Goal: Task Accomplishment & Management: Manage account settings

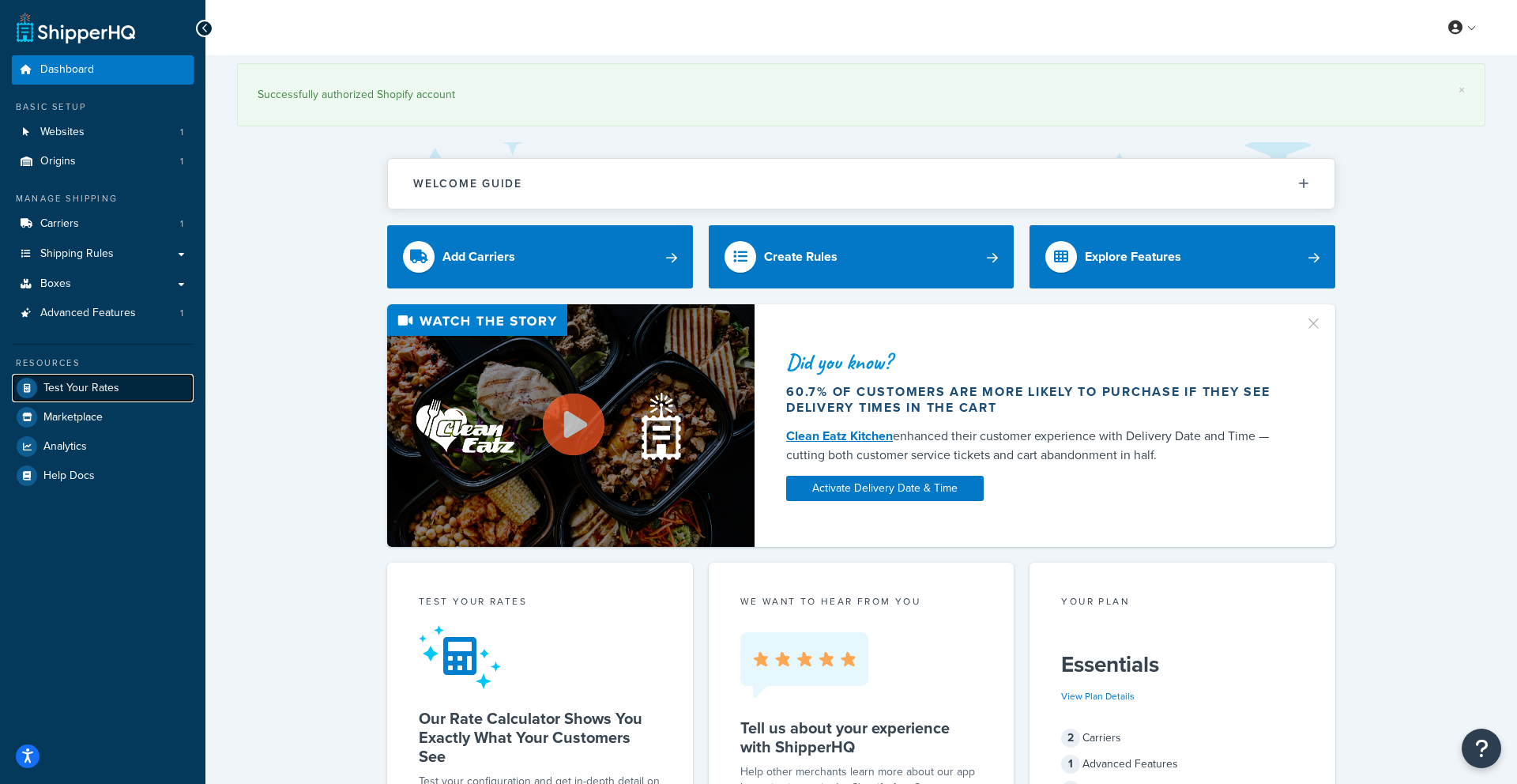
click at [79, 383] on span "Test Your Rates" at bounding box center [81, 388] width 75 height 13
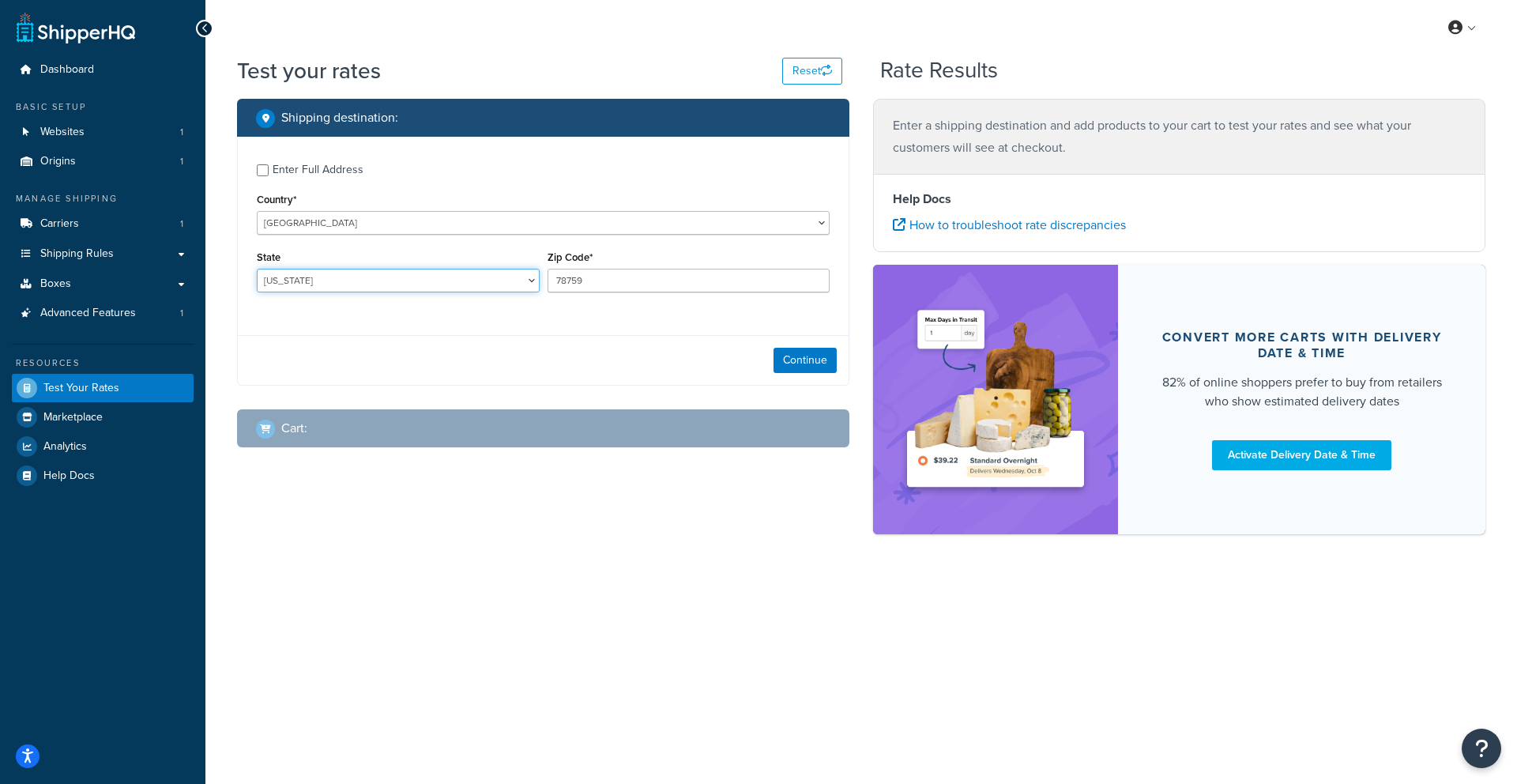
click at [363, 285] on select "Alabama Alaska American Samoa Arizona Arkansas Armed Forces Americas Armed Forc…" at bounding box center [397, 280] width 283 height 23
drag, startPoint x: 585, startPoint y: 280, endPoint x: 518, endPoint y: 271, distance: 67.6
click at [525, 273] on div "State Alabama Alaska American Samoa Arizona Arkansas Armed Forces Americas Arme…" at bounding box center [543, 275] width 581 height 58
click at [503, 278] on select "Alabama Alaska American Samoa Arizona Arkansas Armed Forces Americas Armed Forc…" at bounding box center [397, 280] width 283 height 23
select select "CA"
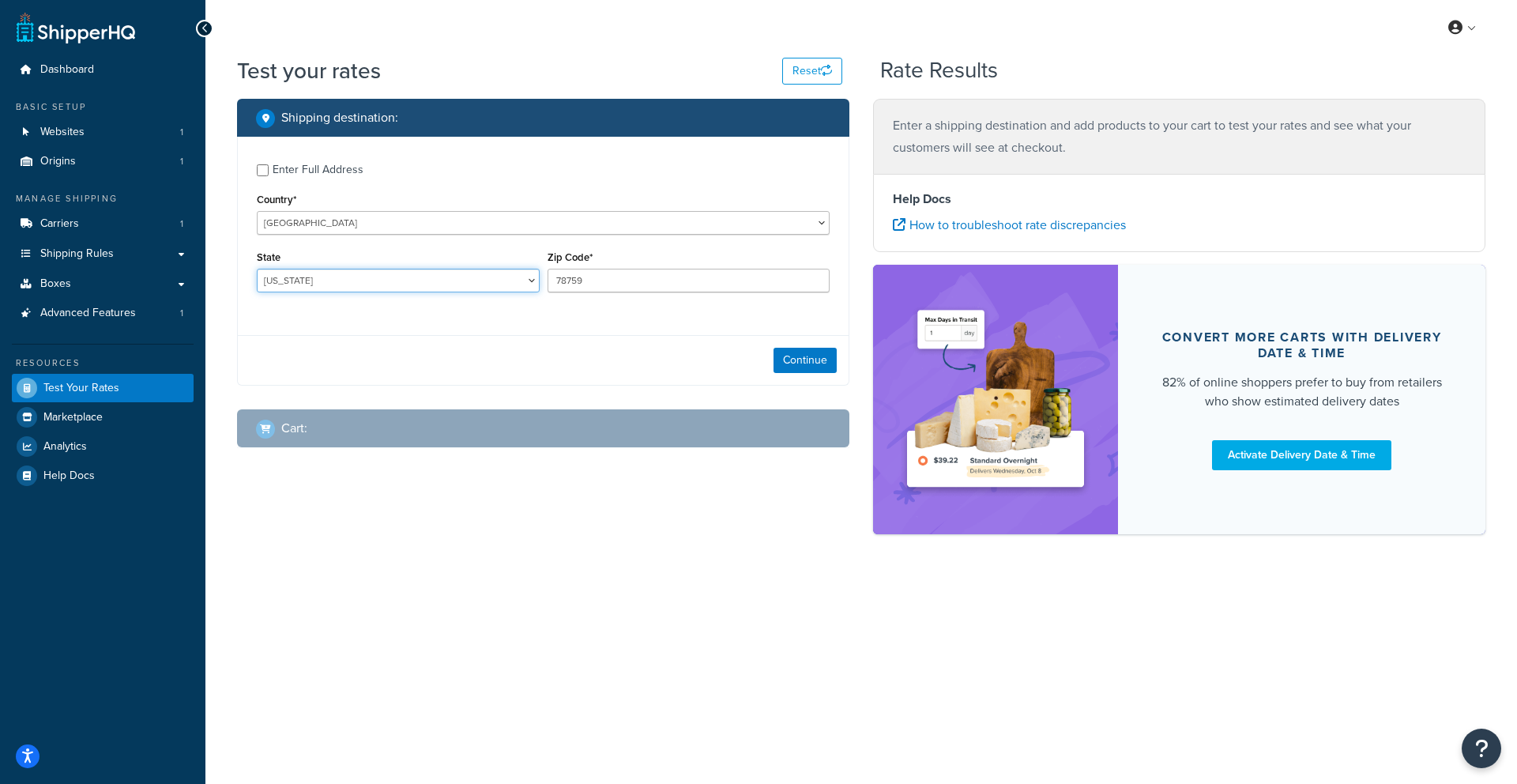
click at [257, 268] on select "Alabama Alaska American Samoa Arizona Arkansas Armed Forces Americas Armed Forc…" at bounding box center [397, 280] width 283 height 23
drag, startPoint x: 588, startPoint y: 282, endPoint x: 444, endPoint y: 273, distance: 144.3
click at [444, 273] on div "State Alabama Alaska American Samoa Arizona Arkansas Armed Forces Americas Arme…" at bounding box center [543, 275] width 581 height 58
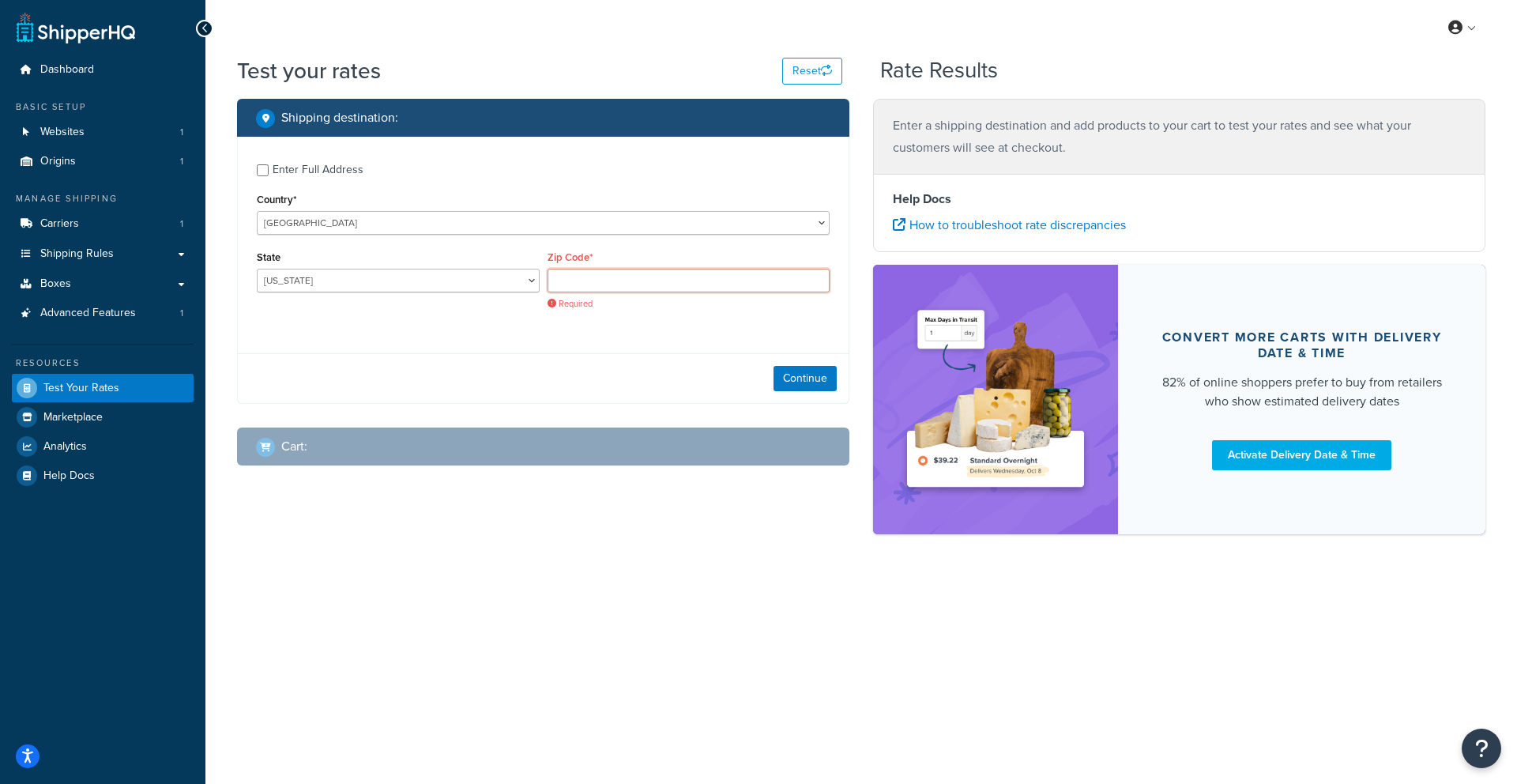
type input "5"
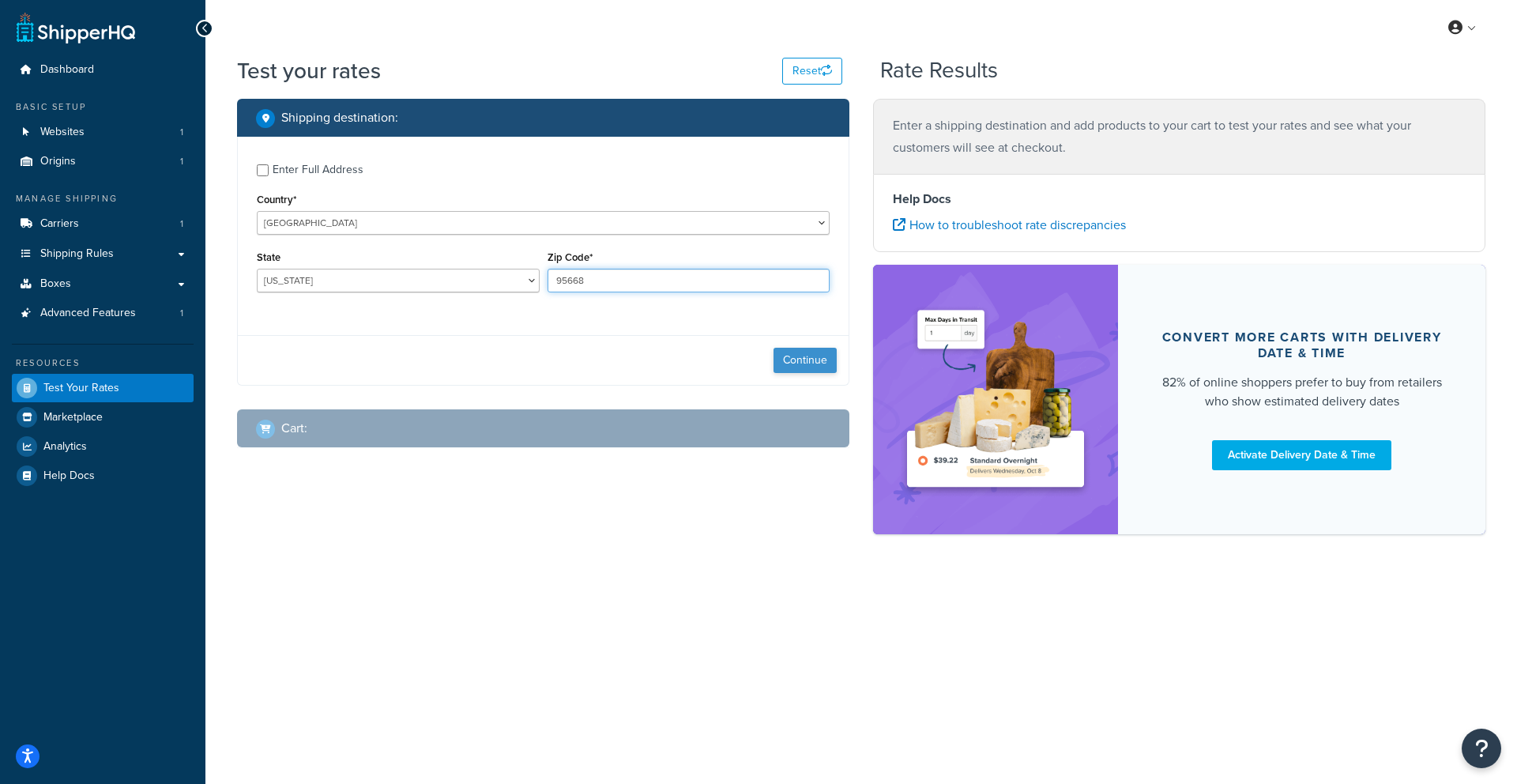
type input "95668"
click at [812, 352] on button "Continue" at bounding box center [804, 361] width 63 height 25
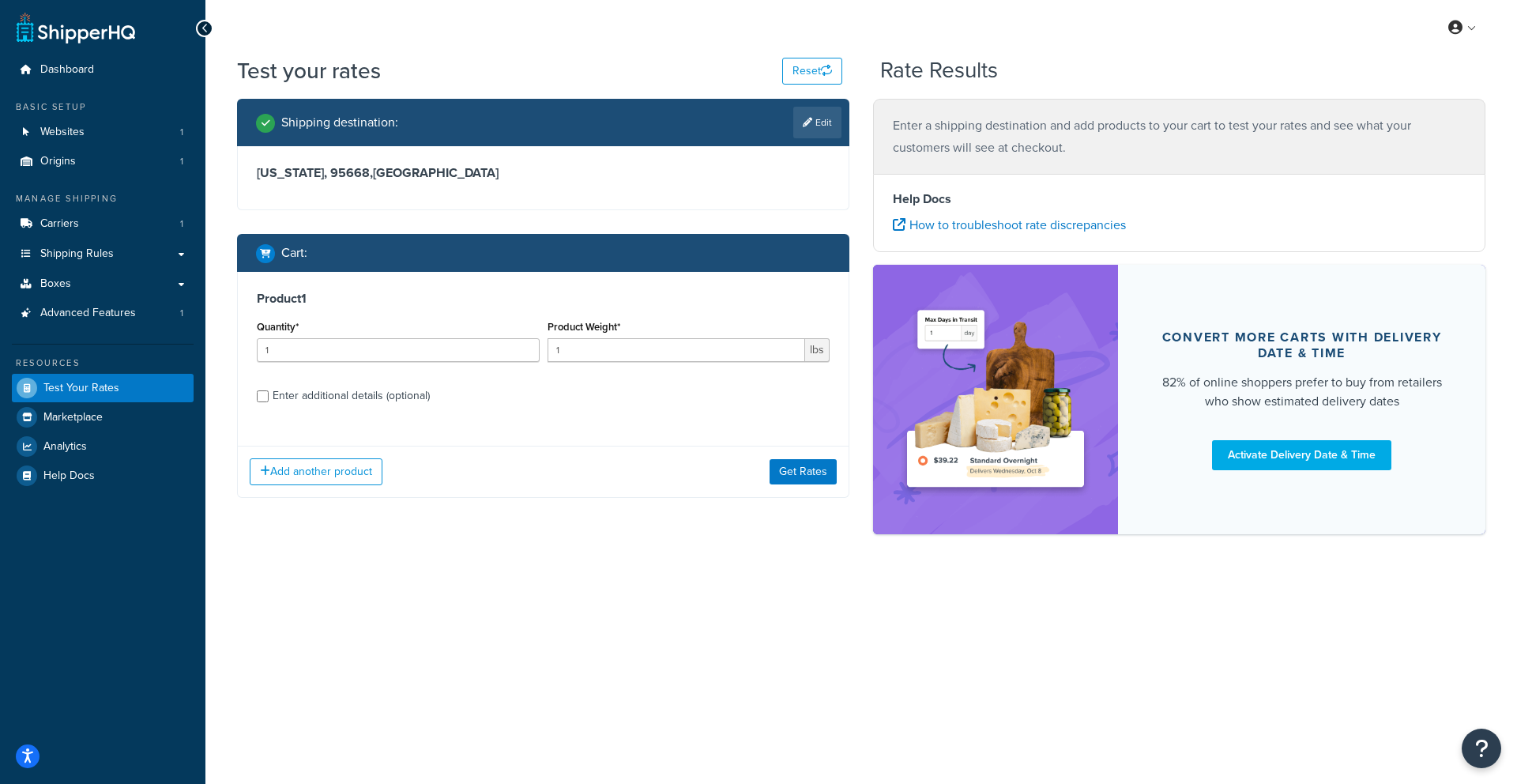
click at [345, 392] on div "Enter additional details (optional)" at bounding box center [351, 396] width 158 height 22
click at [268, 392] on input "Enter additional details (optional)" at bounding box center [262, 396] width 12 height 12
checkbox input "true"
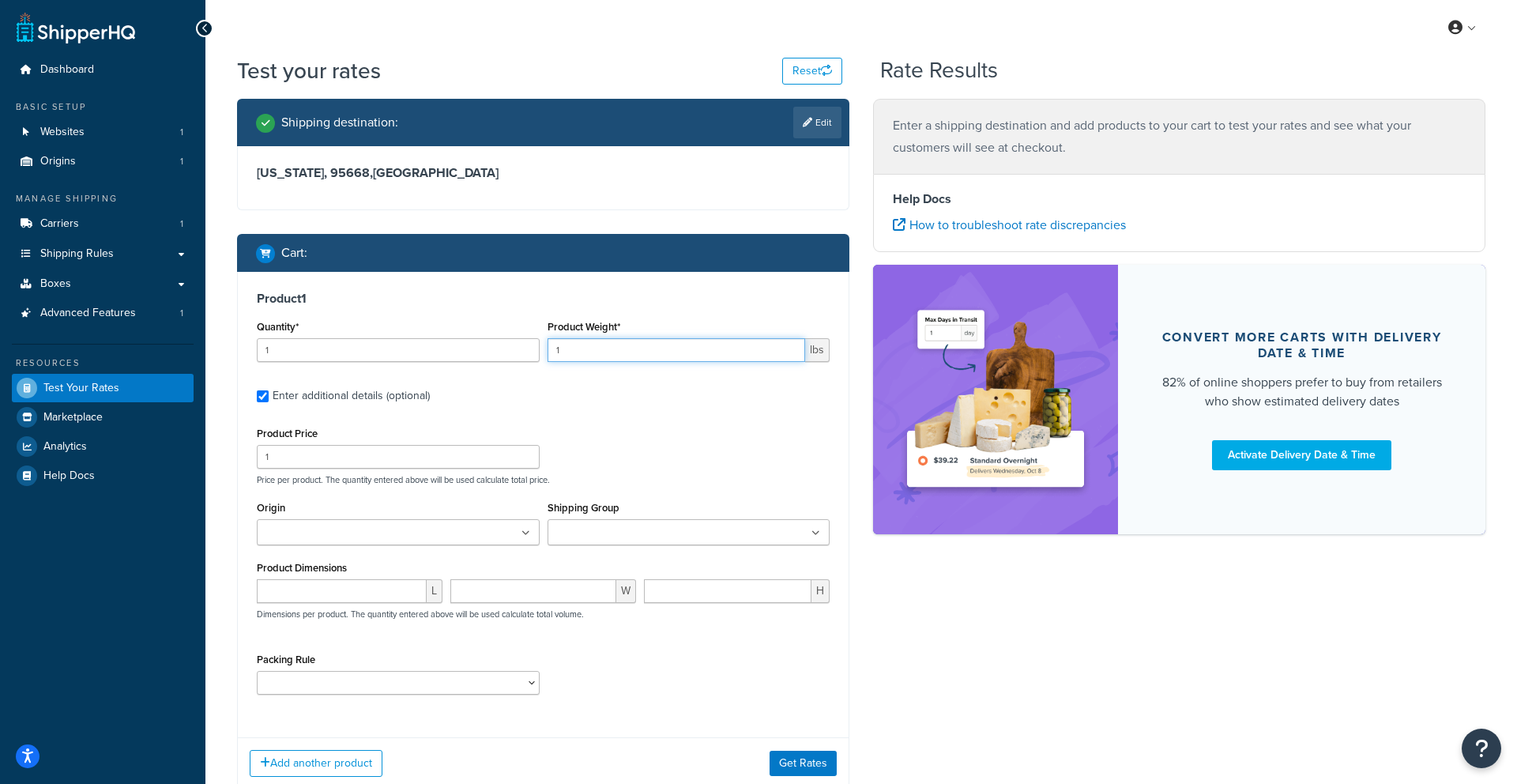
click at [593, 349] on input "1" at bounding box center [677, 350] width 258 height 23
type input "40"
click at [320, 594] on input "number" at bounding box center [341, 591] width 170 height 23
type input "44"
click at [515, 581] on input "number" at bounding box center [533, 591] width 166 height 23
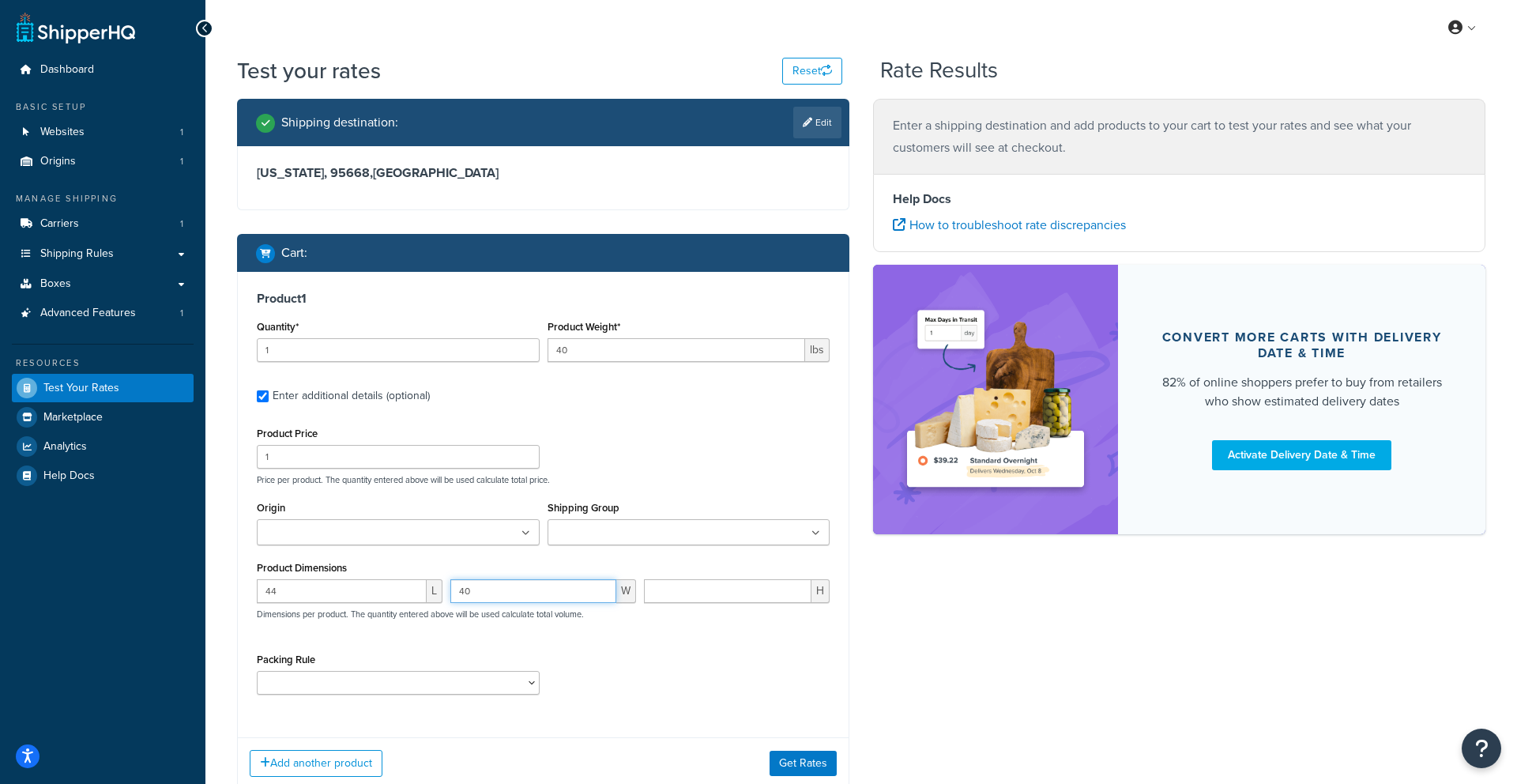
type input "40"
click at [704, 592] on input "number" at bounding box center [728, 591] width 168 height 23
type input "3"
type input "2"
click at [777, 759] on button "Get Rates" at bounding box center [803, 763] width 67 height 25
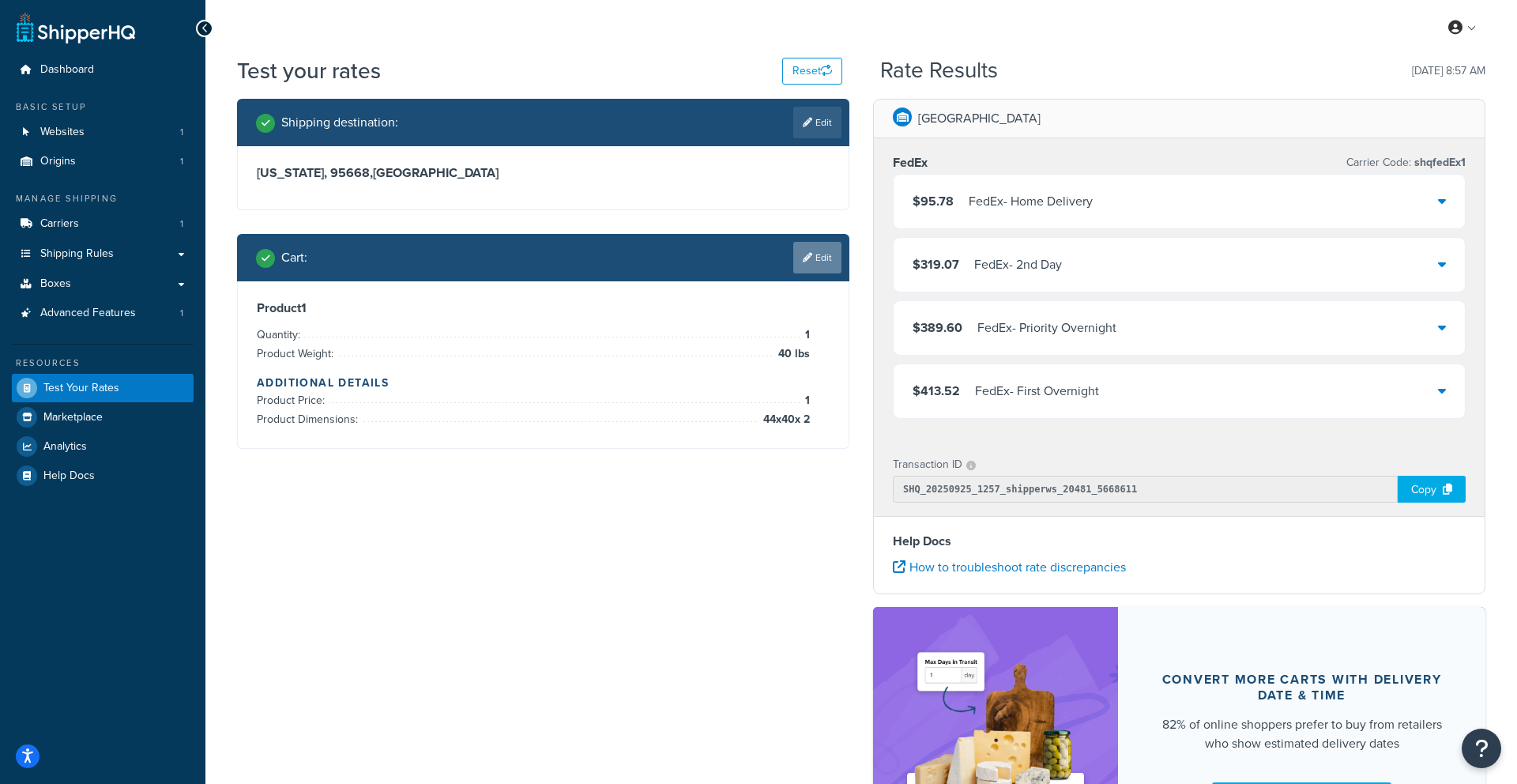
click at [812, 257] on link "Edit" at bounding box center [817, 257] width 48 height 32
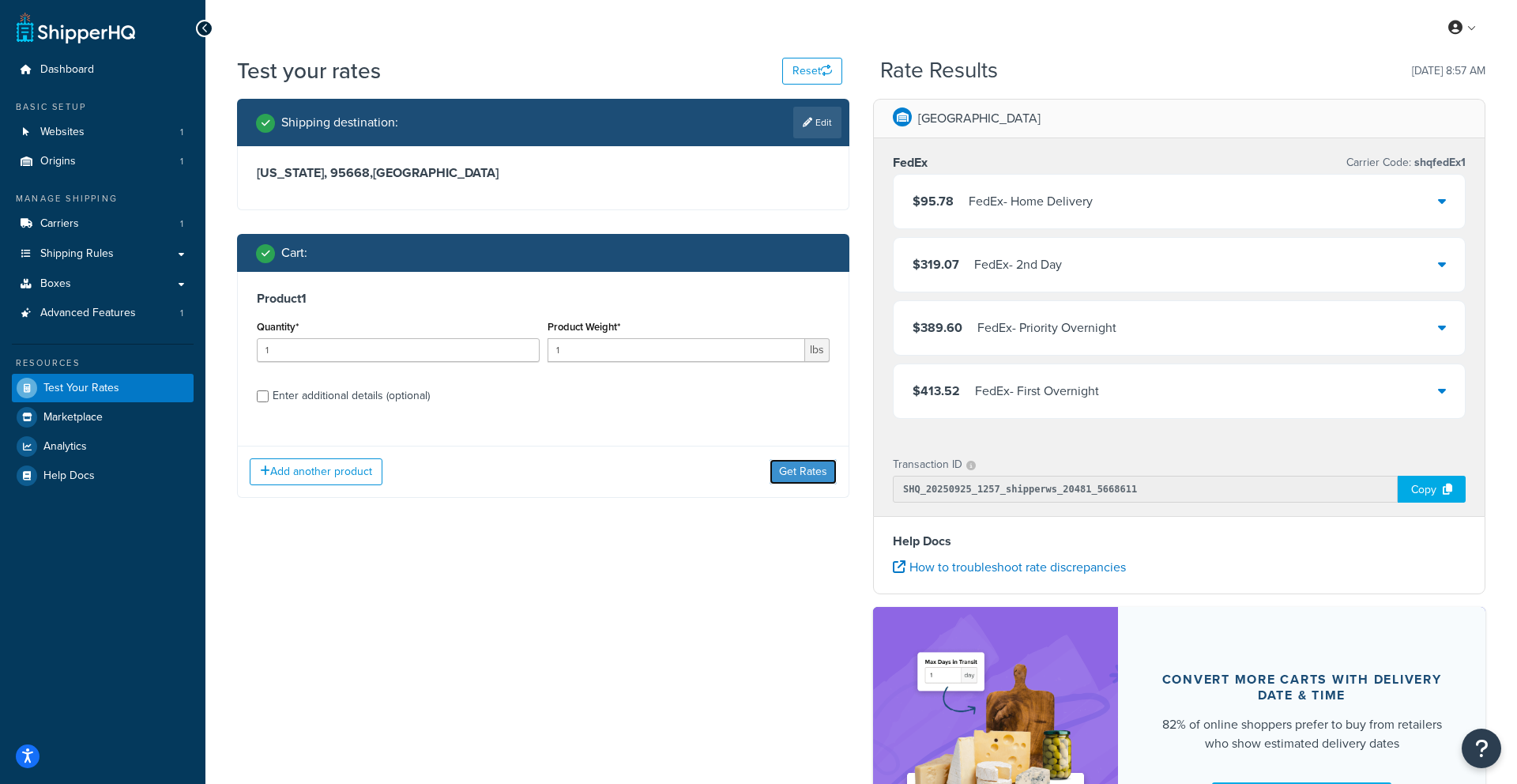
click at [787, 474] on button "Get Rates" at bounding box center [803, 471] width 67 height 25
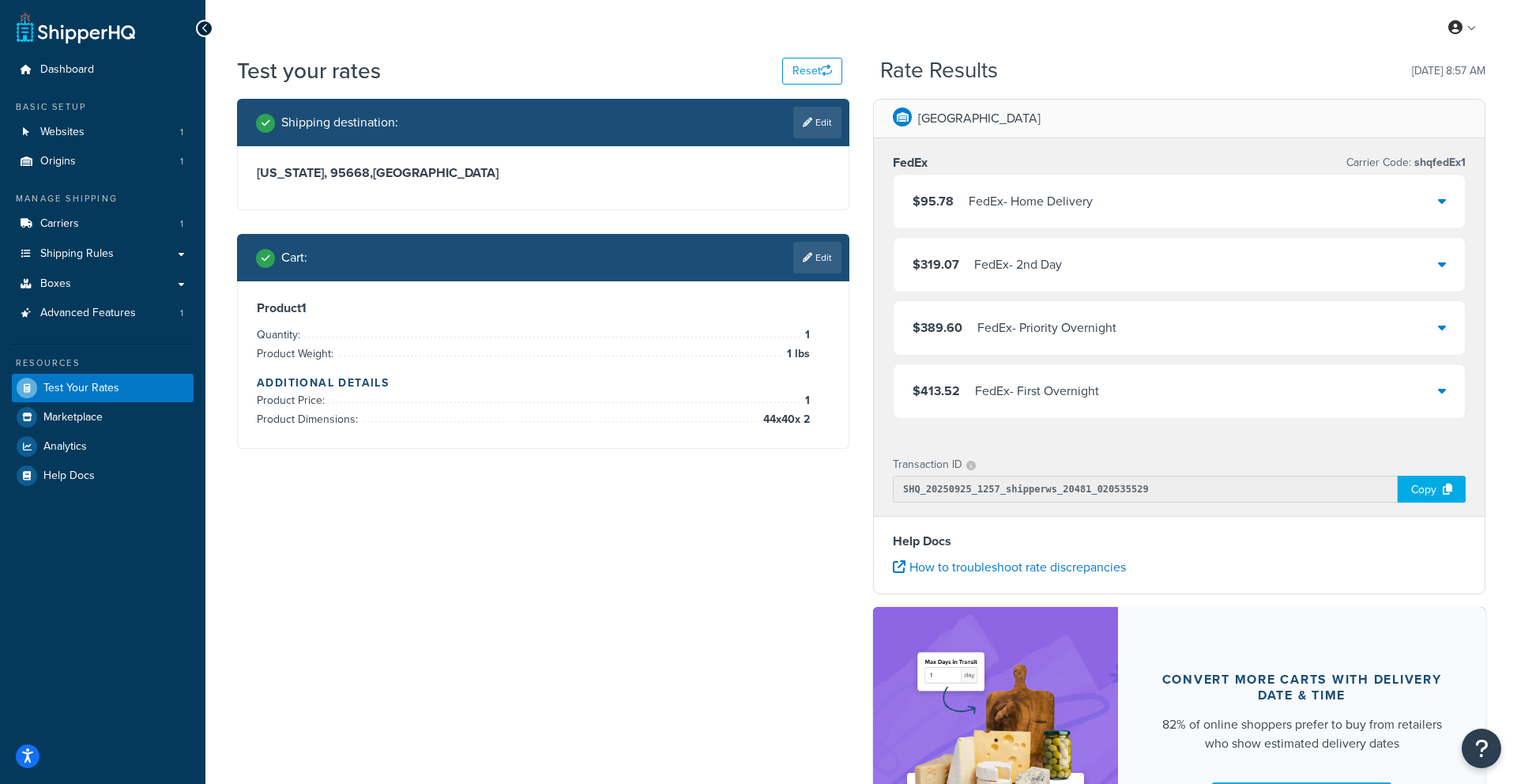
click at [832, 260] on link "Edit" at bounding box center [817, 257] width 48 height 32
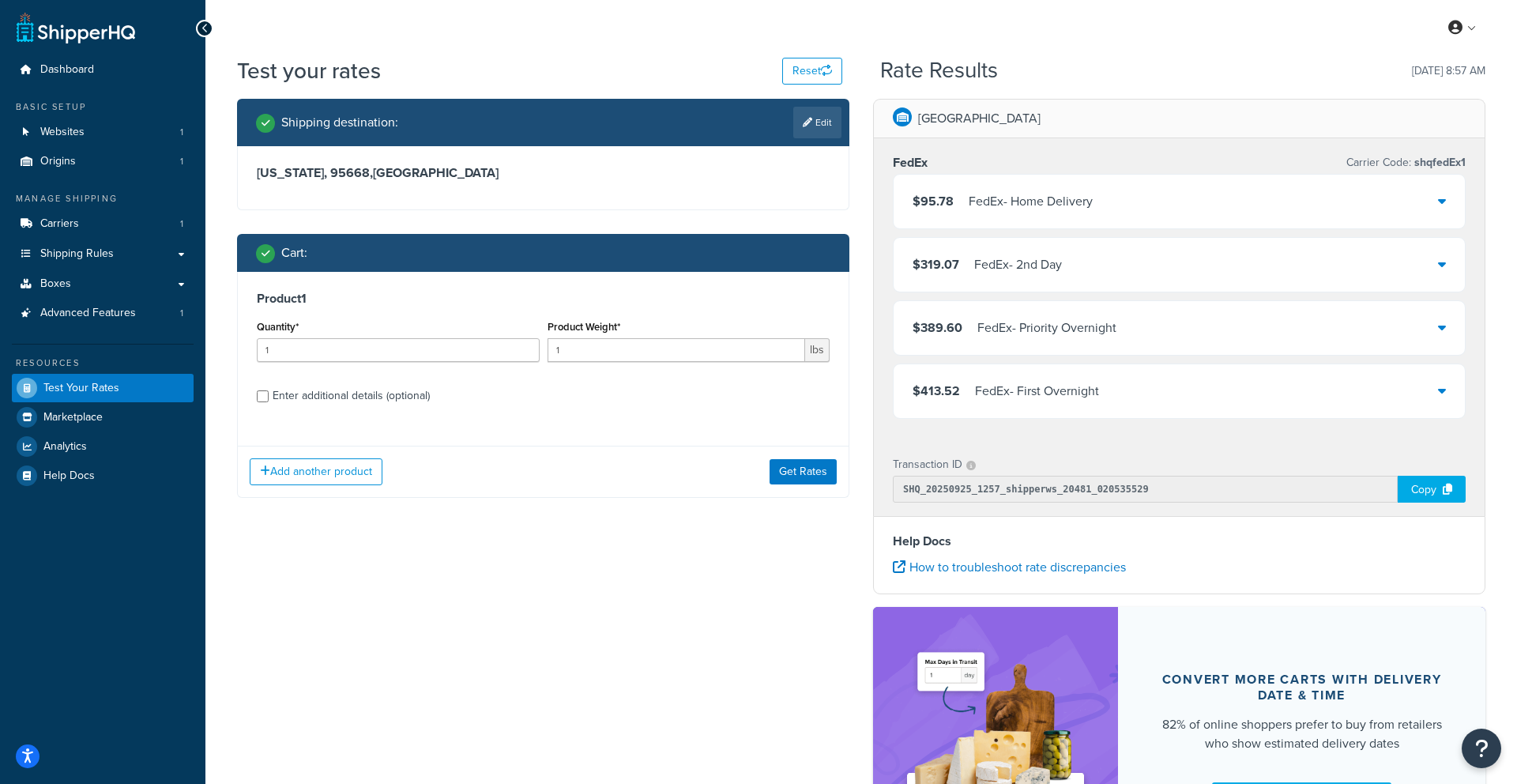
click at [339, 405] on div "Enter additional details (optional)" at bounding box center [351, 396] width 158 height 22
click at [268, 402] on input "Enter additional details (optional)" at bounding box center [262, 396] width 12 height 12
checkbox input "true"
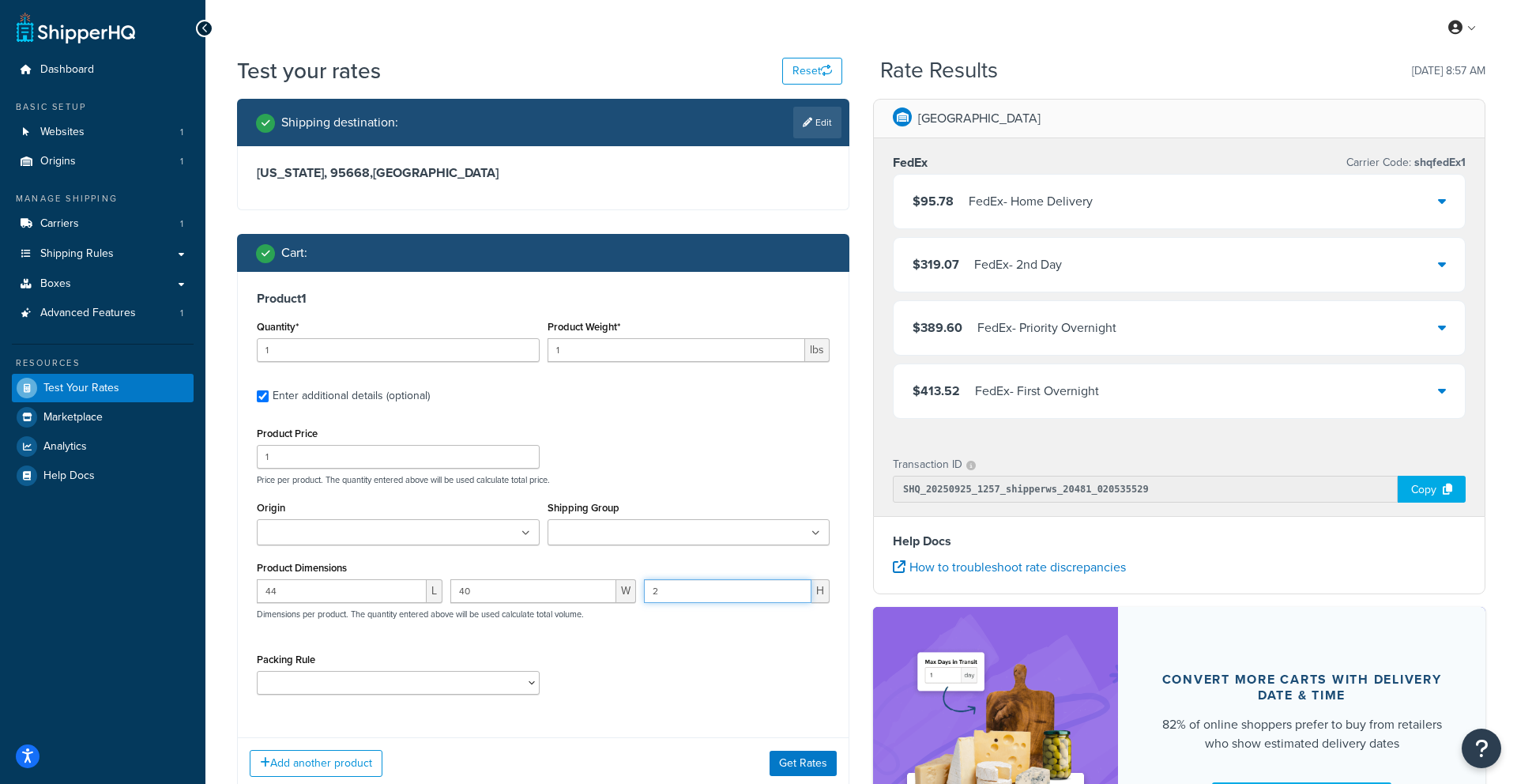
click at [704, 589] on input "2" at bounding box center [728, 591] width 168 height 23
type input "3"
click at [823, 767] on button "Get Rates" at bounding box center [803, 763] width 67 height 25
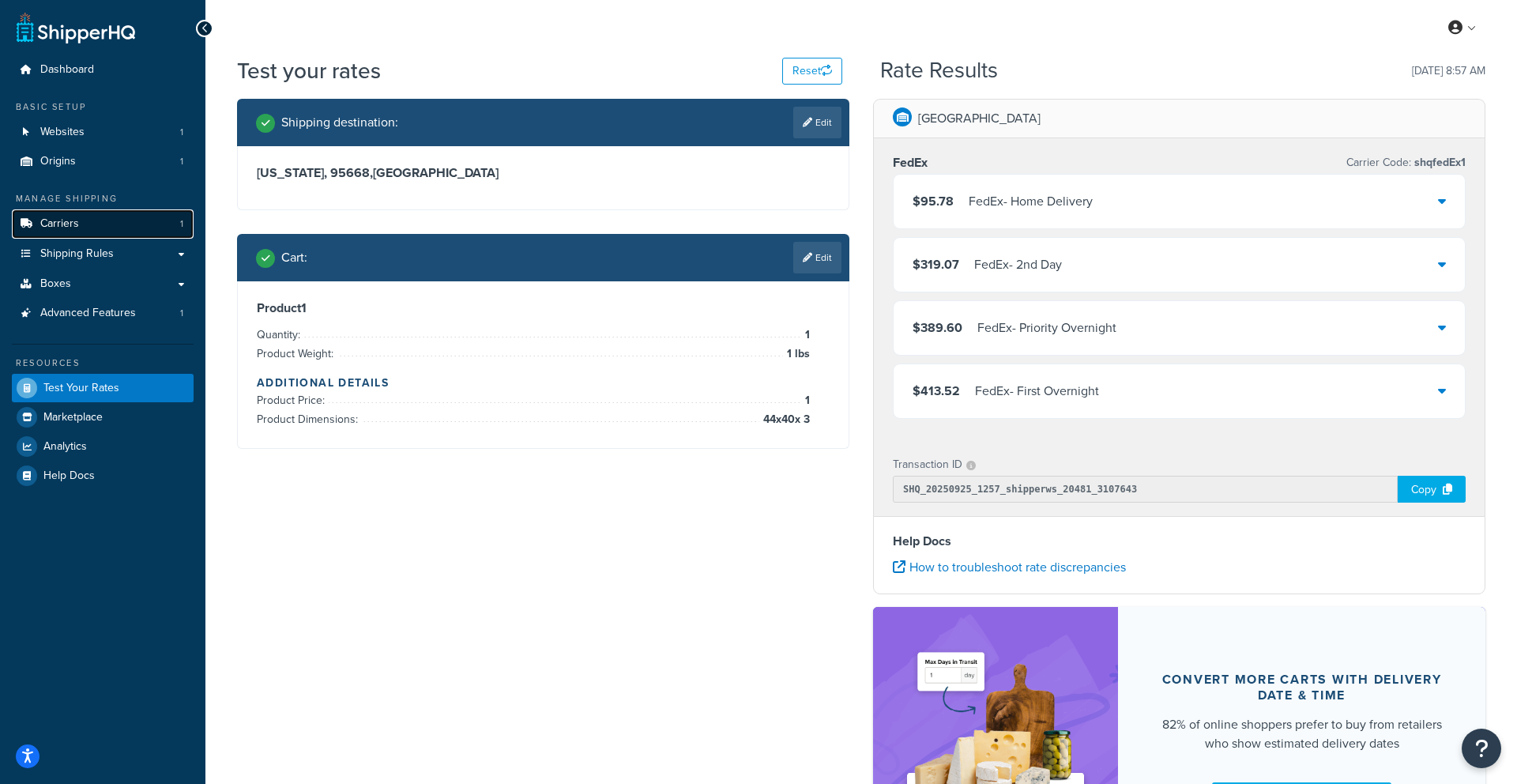
click at [122, 224] on link "Carriers 1" at bounding box center [102, 224] width 182 height 29
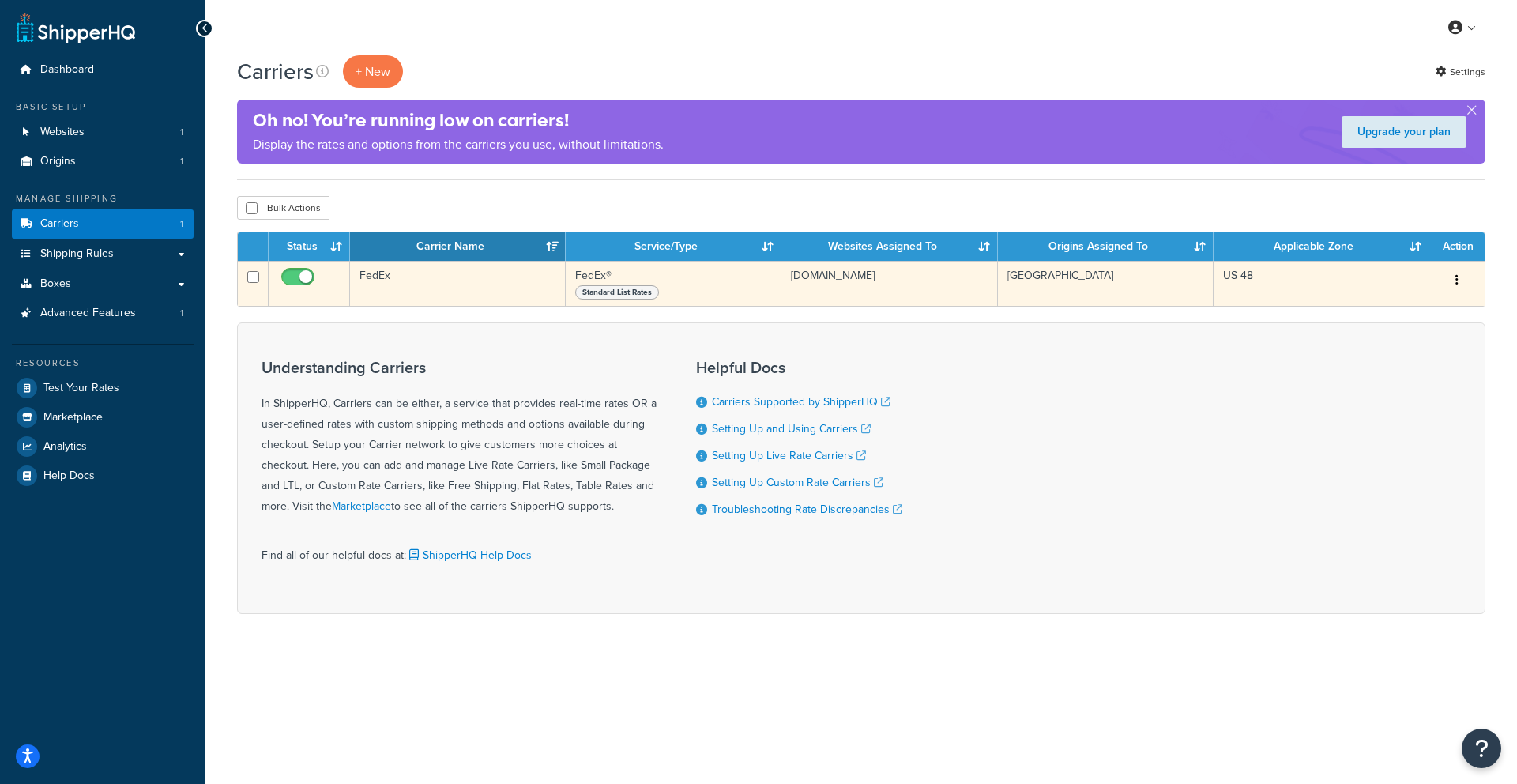
click at [1454, 278] on button "button" at bounding box center [1457, 280] width 22 height 25
click at [1406, 317] on link "Edit" at bounding box center [1393, 311] width 125 height 33
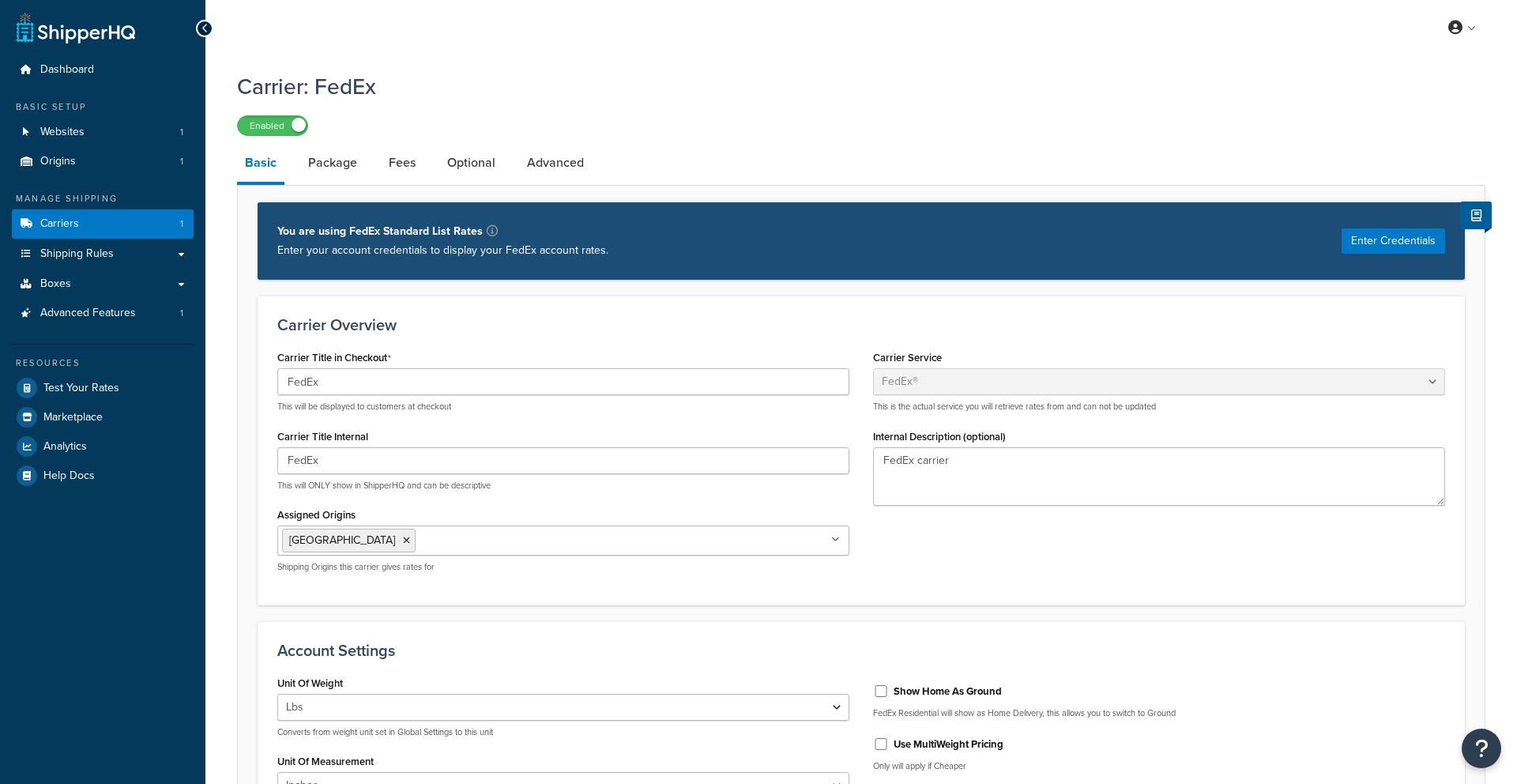
select select "fedEx"
select select "REGULAR_PICKUP"
select select "YOUR_PACKAGING"
click at [352, 173] on link "Package" at bounding box center [332, 162] width 65 height 38
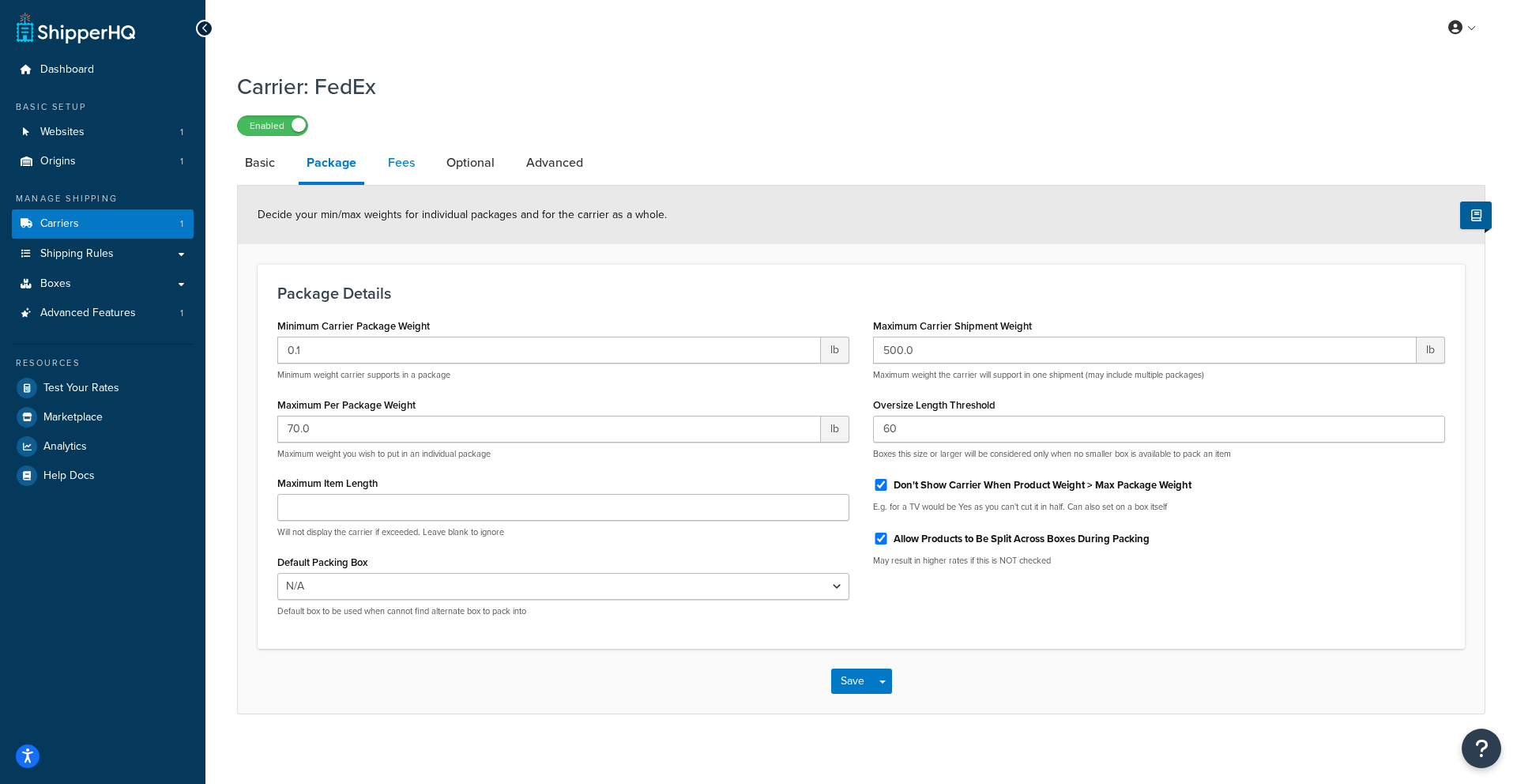
click at [400, 176] on link "Fees" at bounding box center [401, 162] width 43 height 38
select select "AFTER"
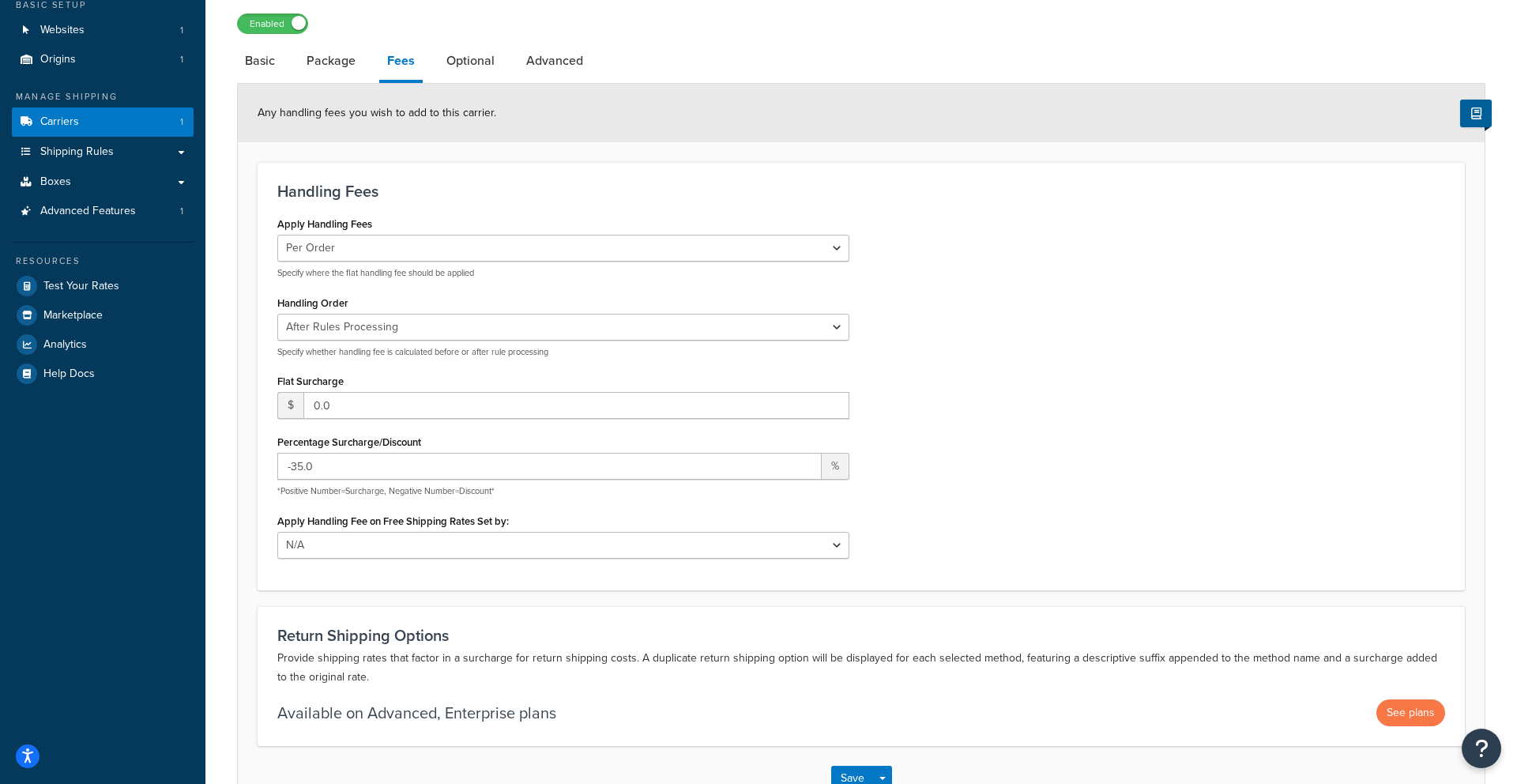
scroll to position [117, 0]
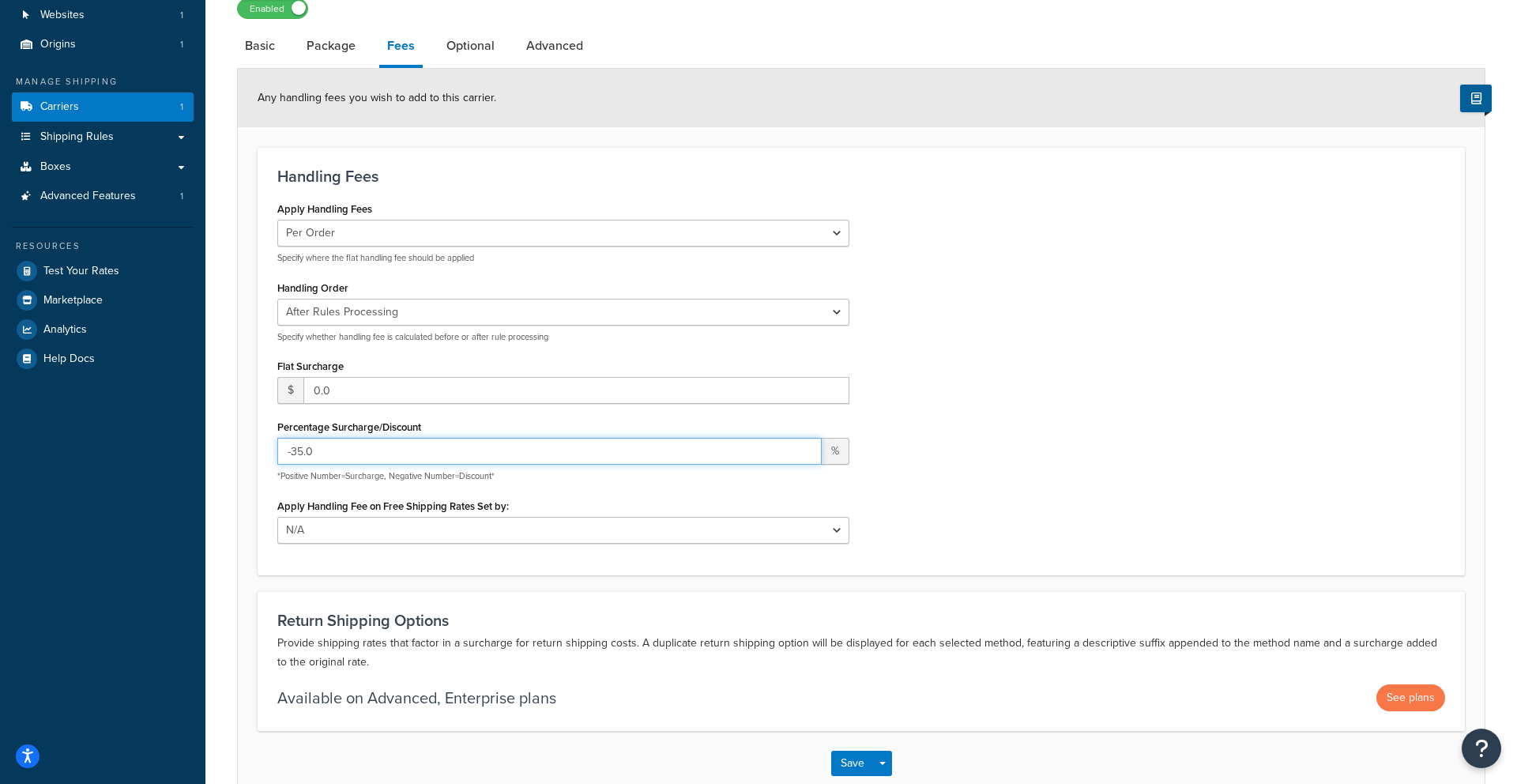
click at [325, 446] on input "-35.0" at bounding box center [549, 451] width 544 height 27
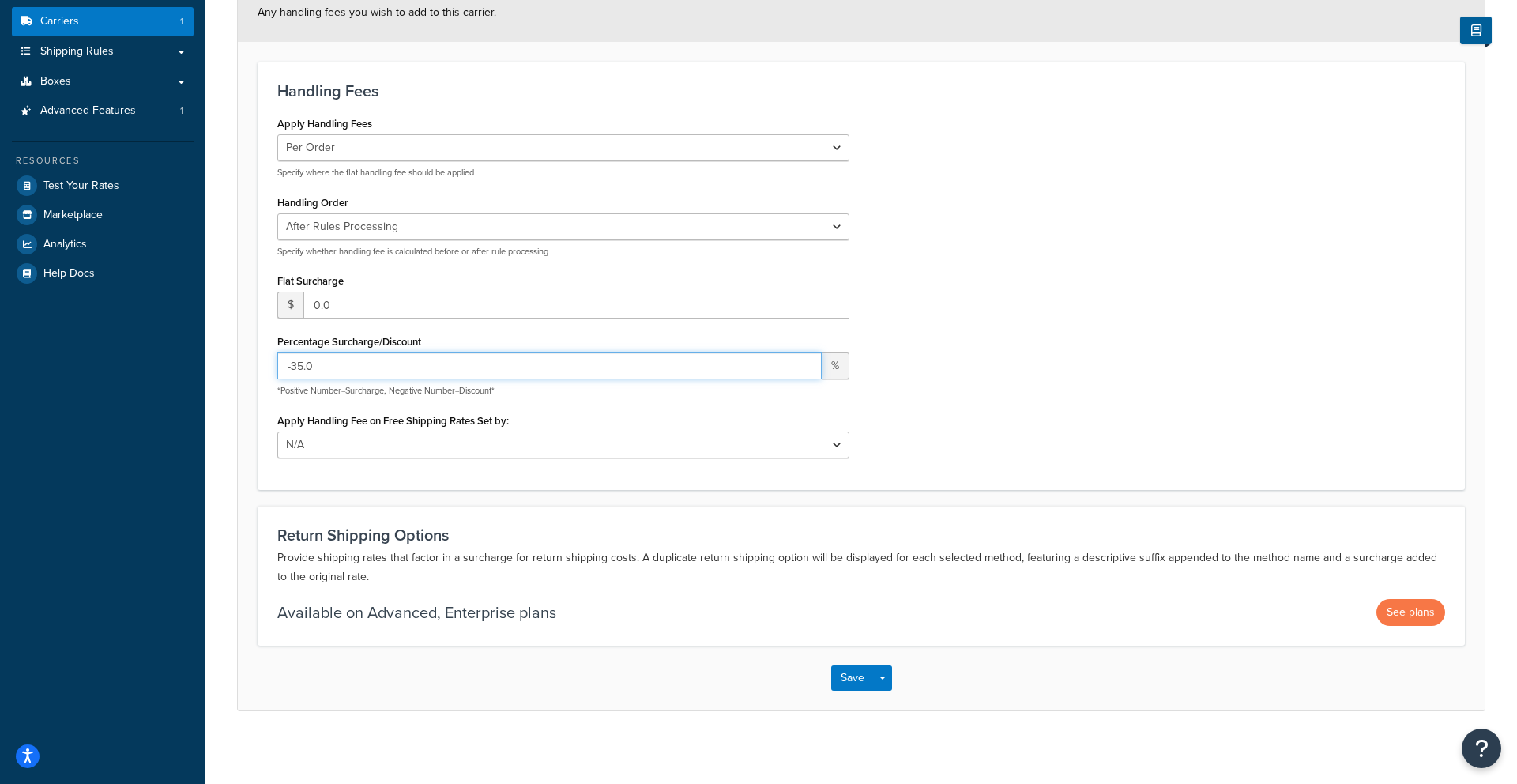
scroll to position [209, 0]
